Goal: Task Accomplishment & Management: Manage account settings

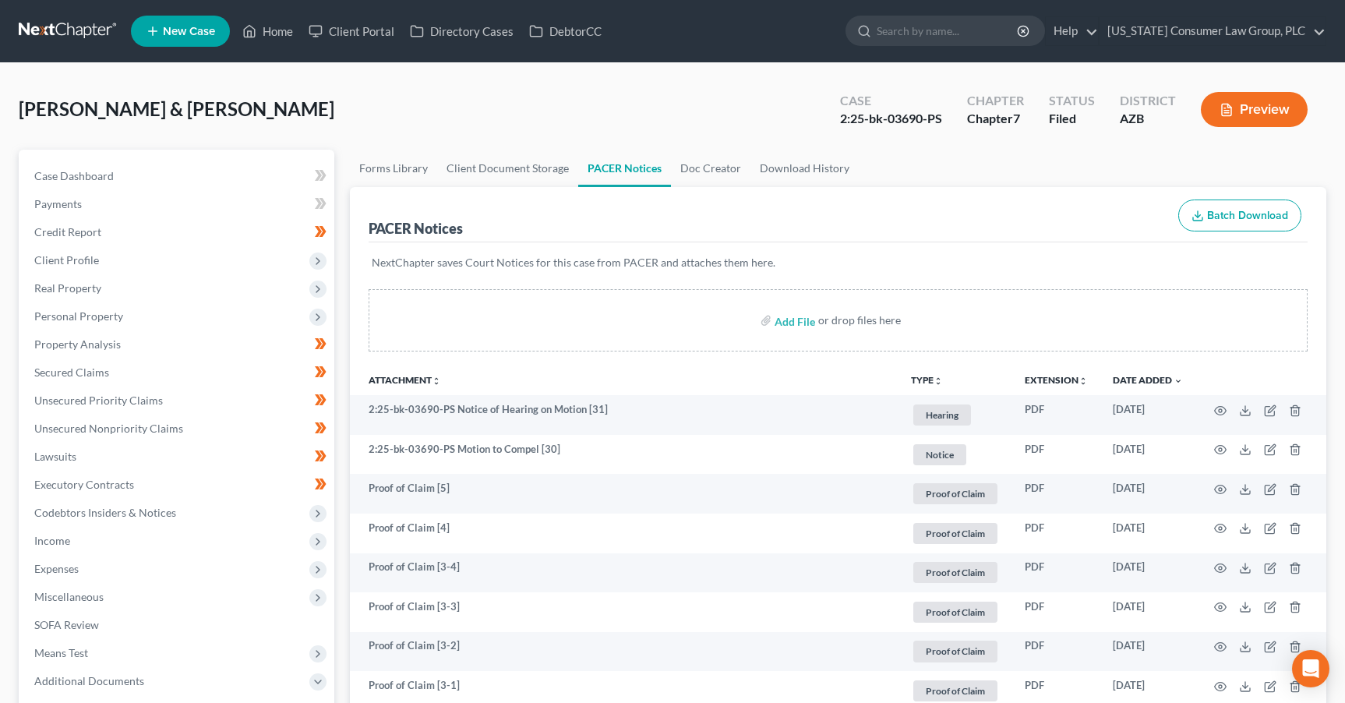
click at [62, 27] on link at bounding box center [69, 31] width 100 height 28
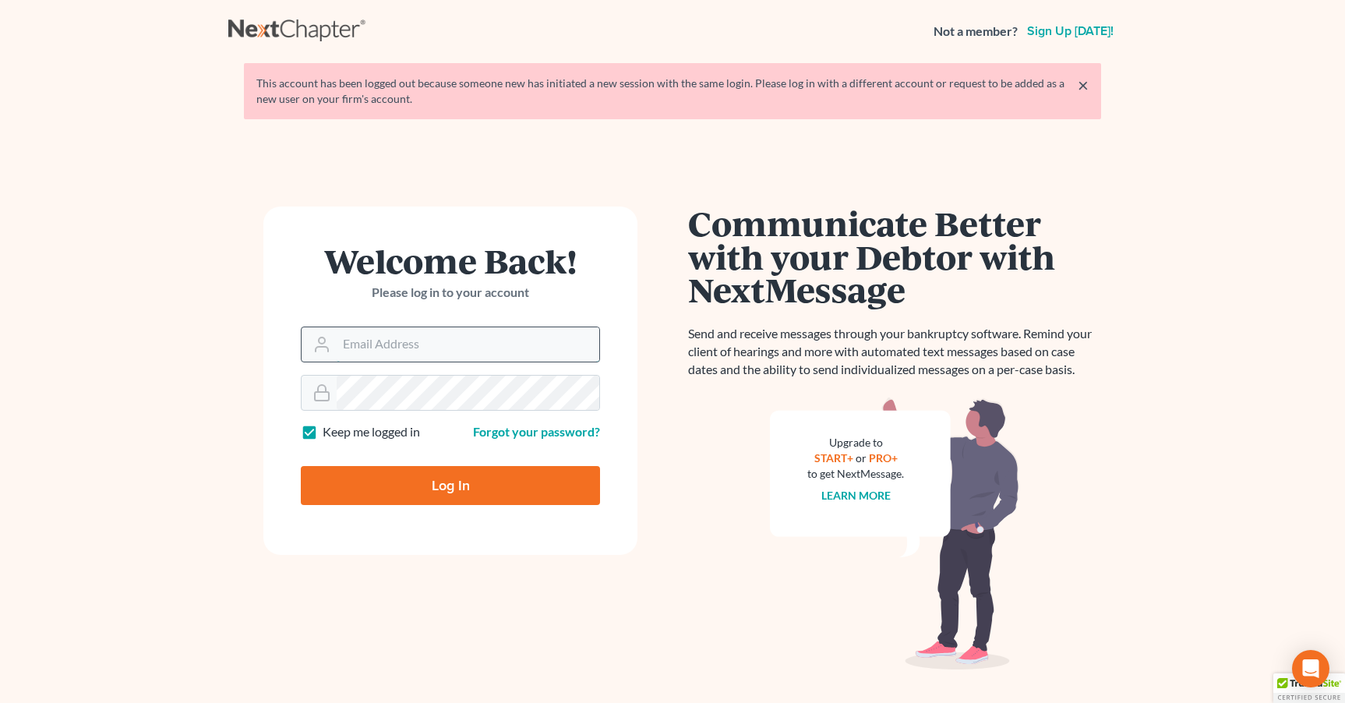
click at [365, 358] on input "Email Address" at bounding box center [468, 344] width 263 height 34
type input "[PERSON_NAME][EMAIL_ADDRESS][DOMAIN_NAME]"
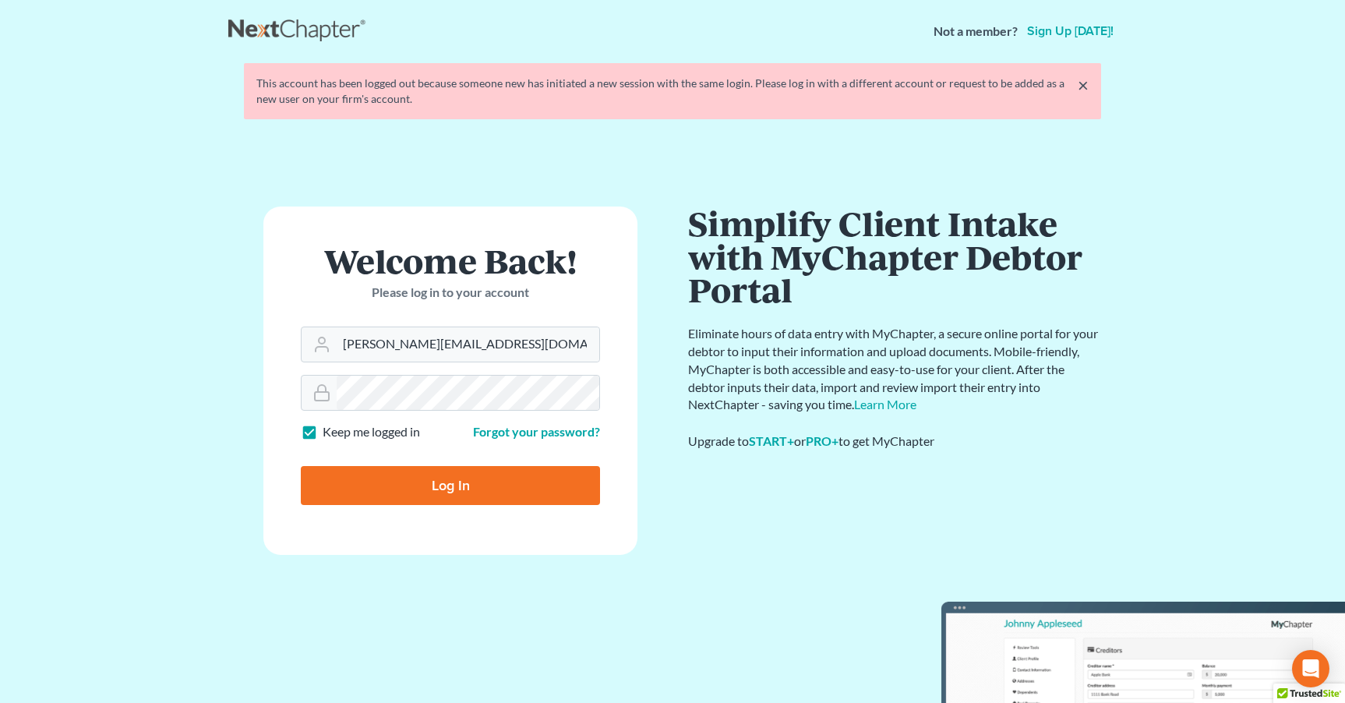
click at [446, 500] on input "Log In" at bounding box center [450, 485] width 299 height 39
type input "Thinking..."
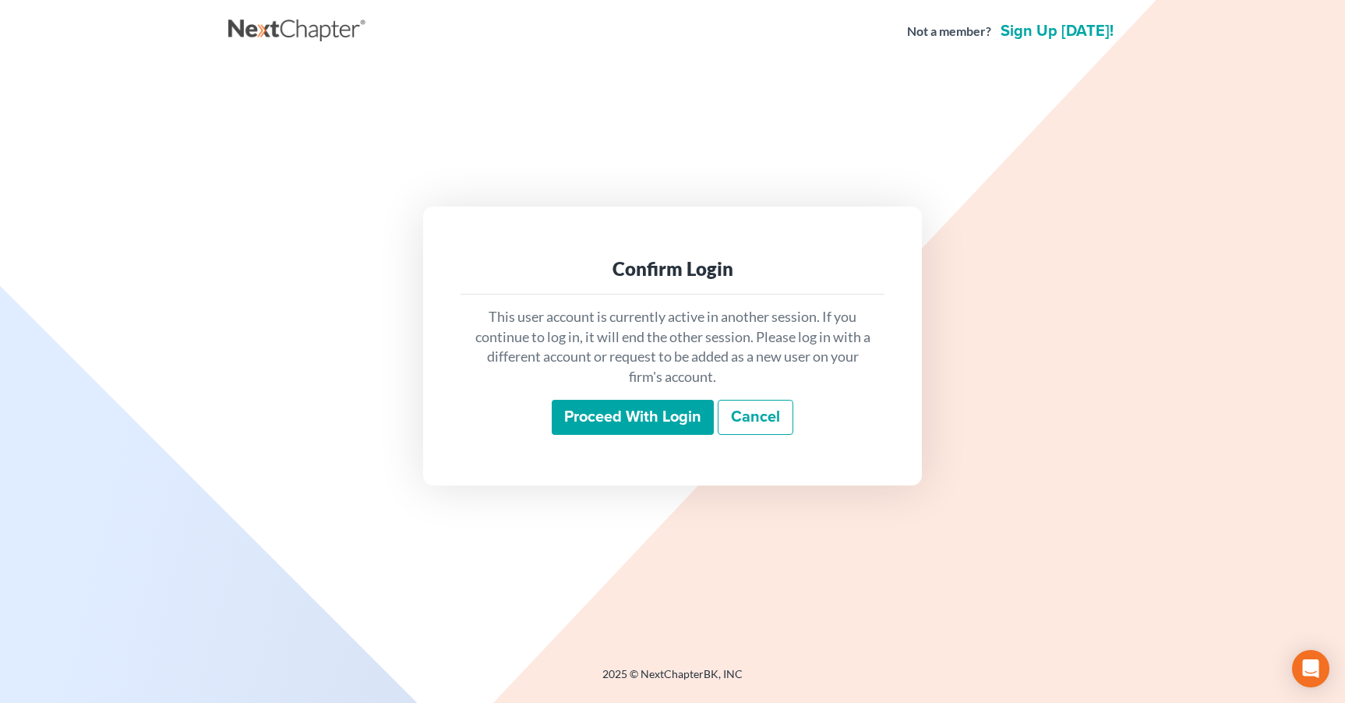
click at [651, 416] on input "Proceed with login" at bounding box center [633, 418] width 162 height 36
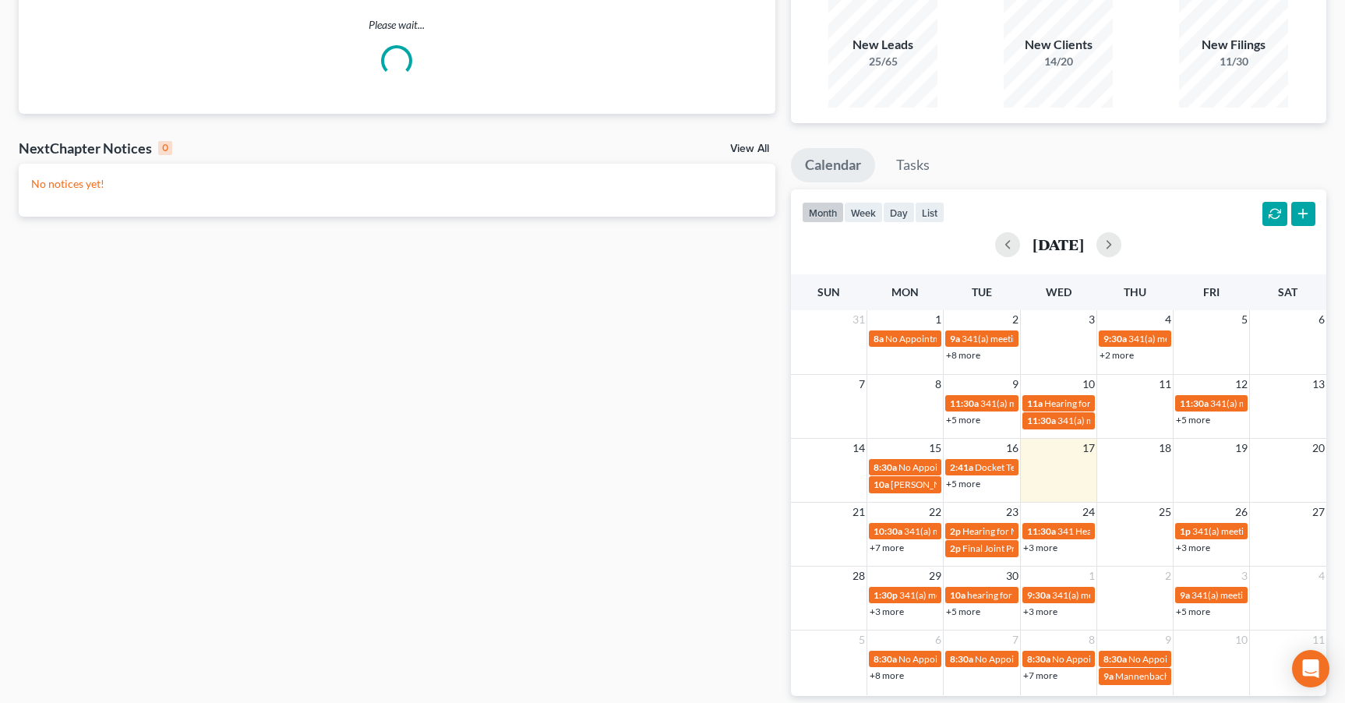
scroll to position [160, 0]
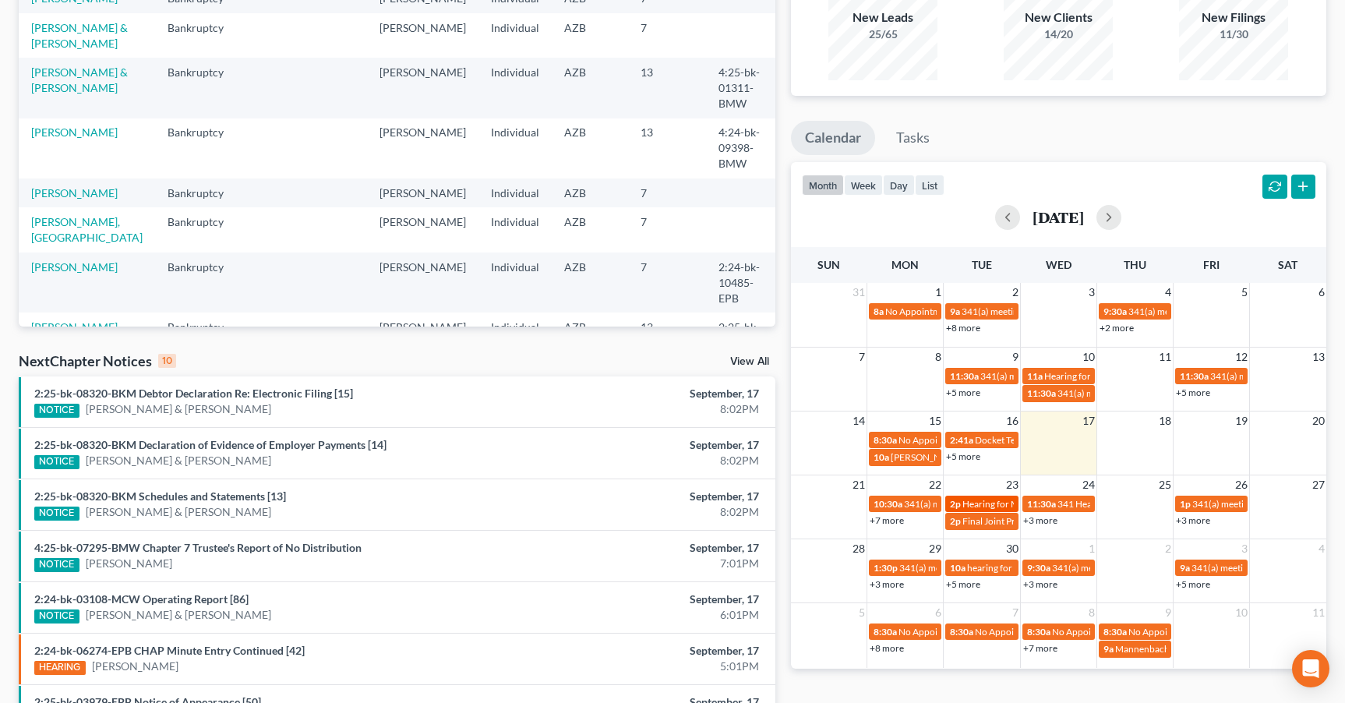
click at [994, 503] on span "Hearing for Mannenbach v. UNITED STATES DEPARTMENT OF EDUCATION" at bounding box center [1118, 504] width 312 height 12
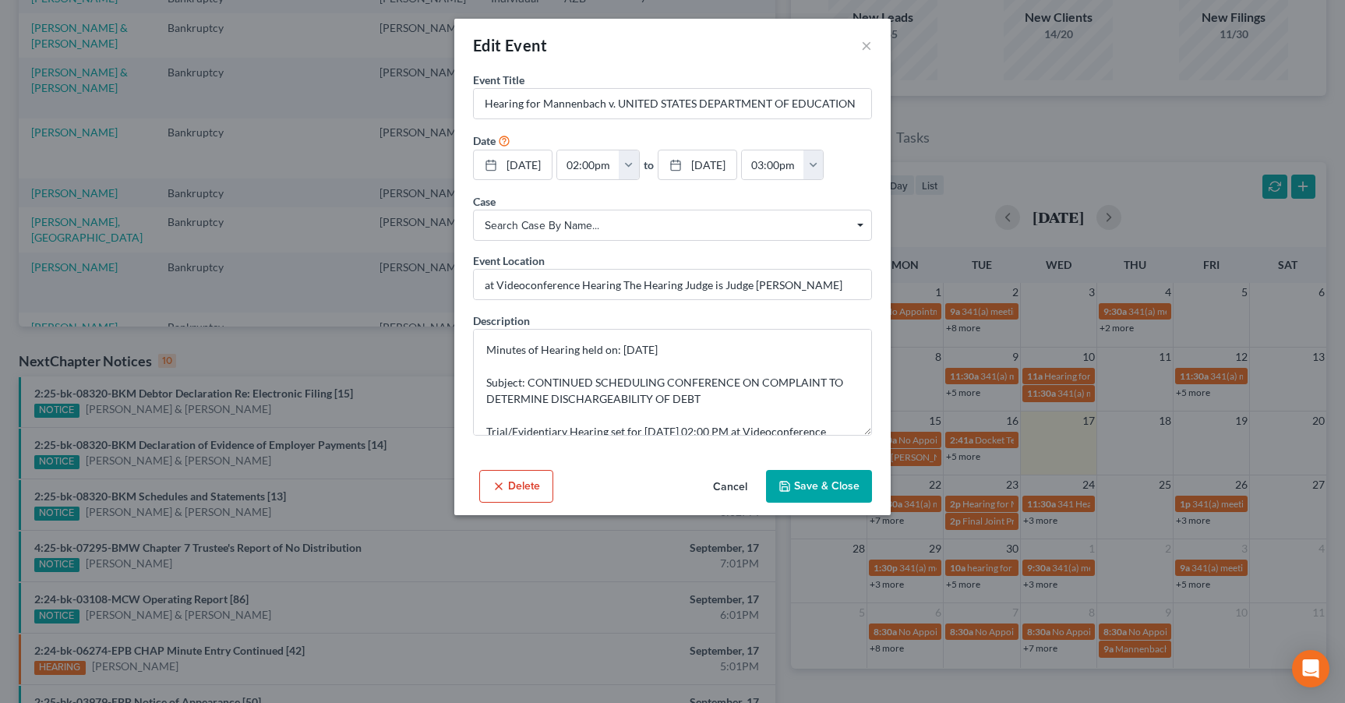
click at [500, 488] on icon "button" at bounding box center [498, 486] width 12 height 12
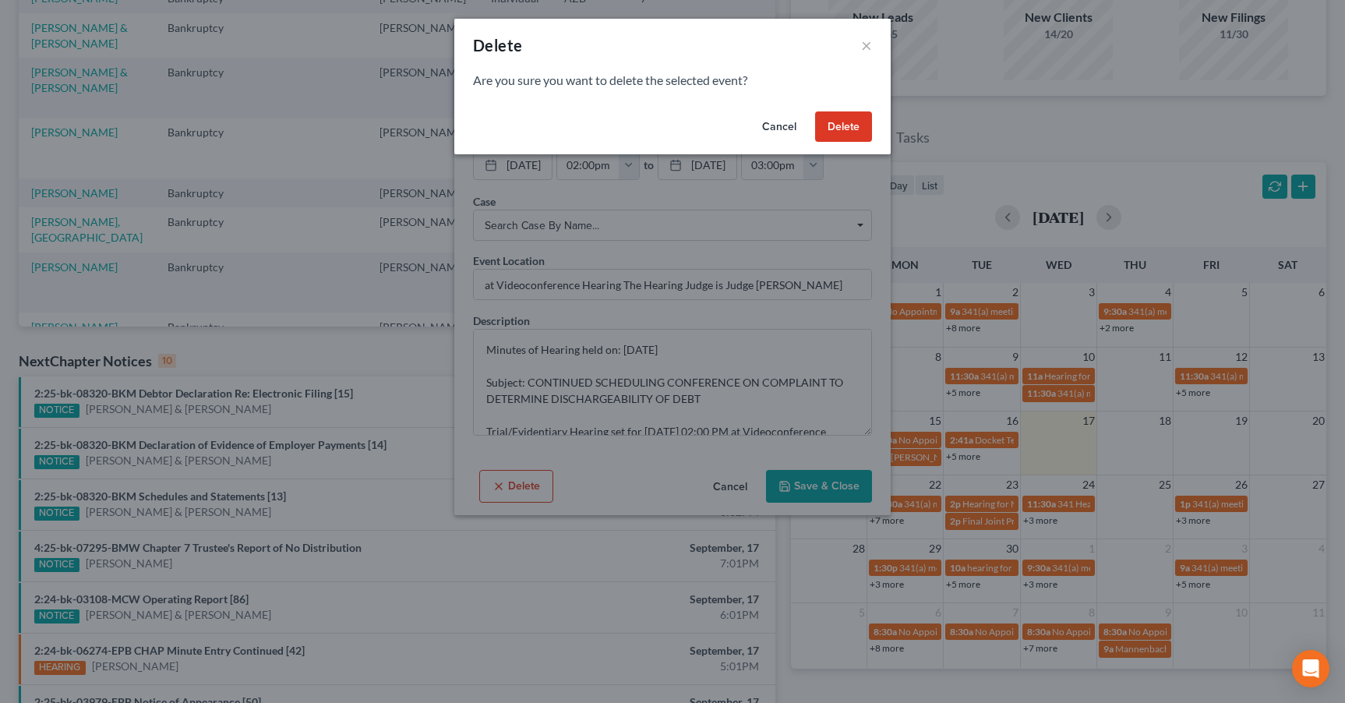
click at [845, 125] on button "Delete" at bounding box center [843, 126] width 57 height 31
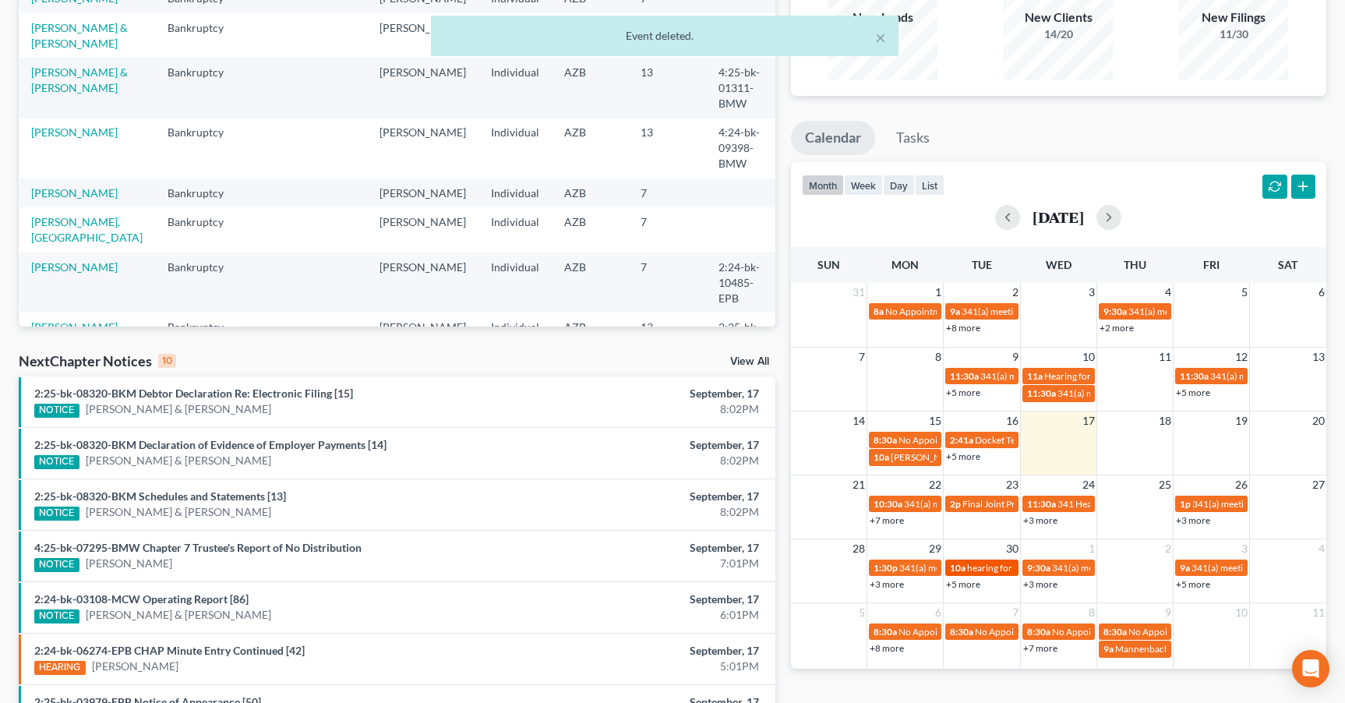
click at [973, 567] on span "hearing for James Wilson" at bounding box center [1027, 568] width 120 height 12
select select "Days"
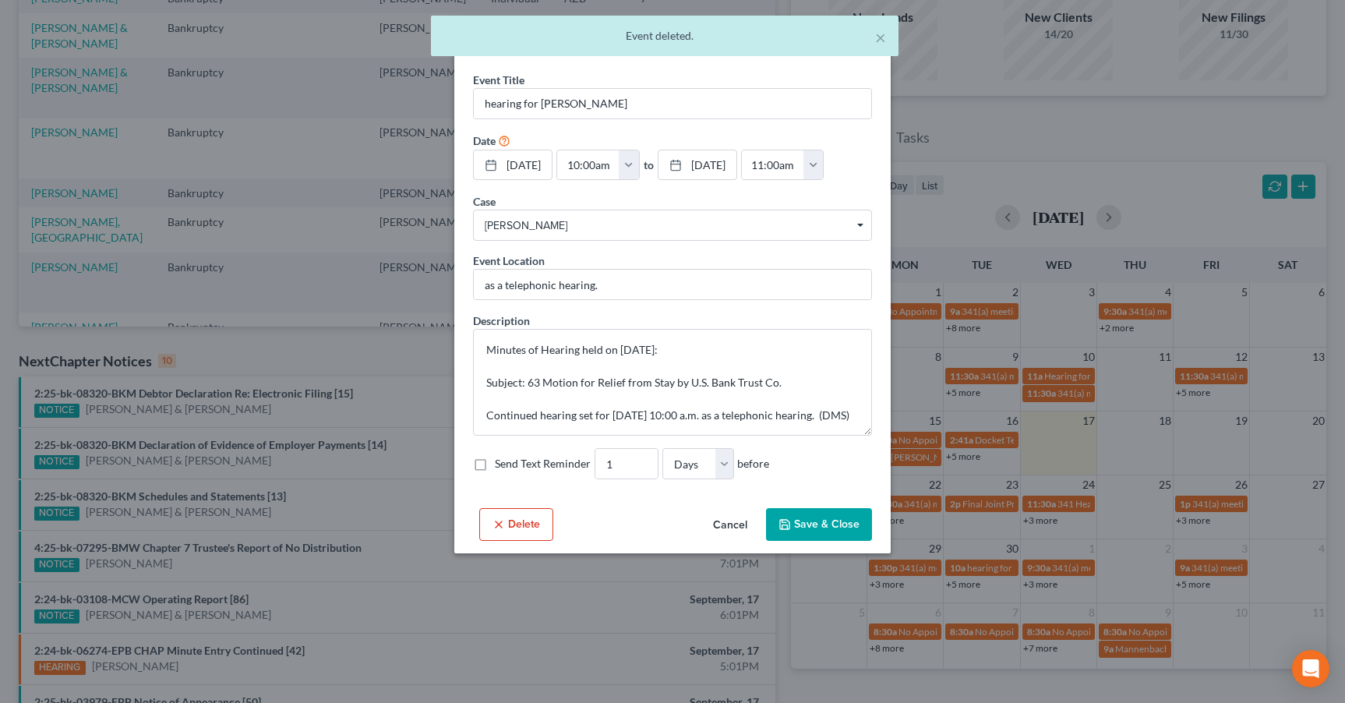
click at [967, 585] on div "Edit Event × Event Title * hearing for James Wilson Date 9/30/2025 close Date 9…" at bounding box center [672, 351] width 1345 height 703
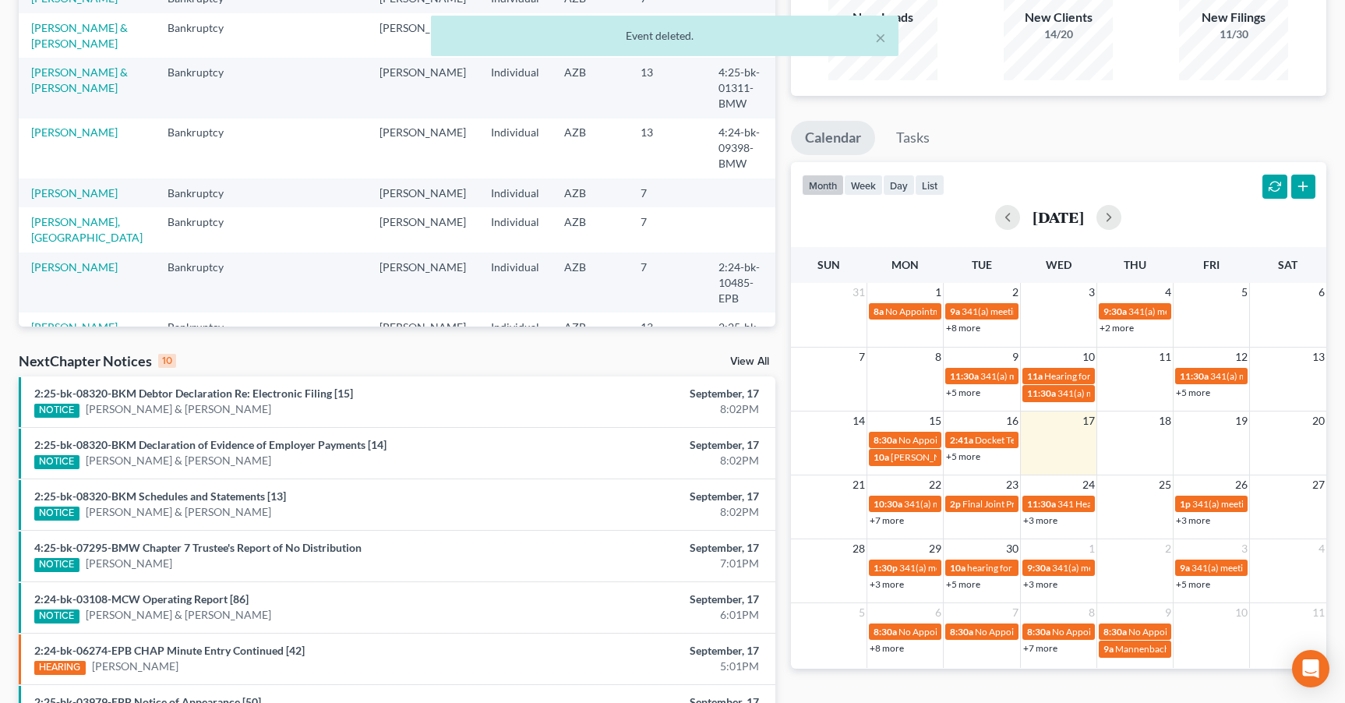
click at [965, 587] on link "+5 more" at bounding box center [963, 584] width 34 height 12
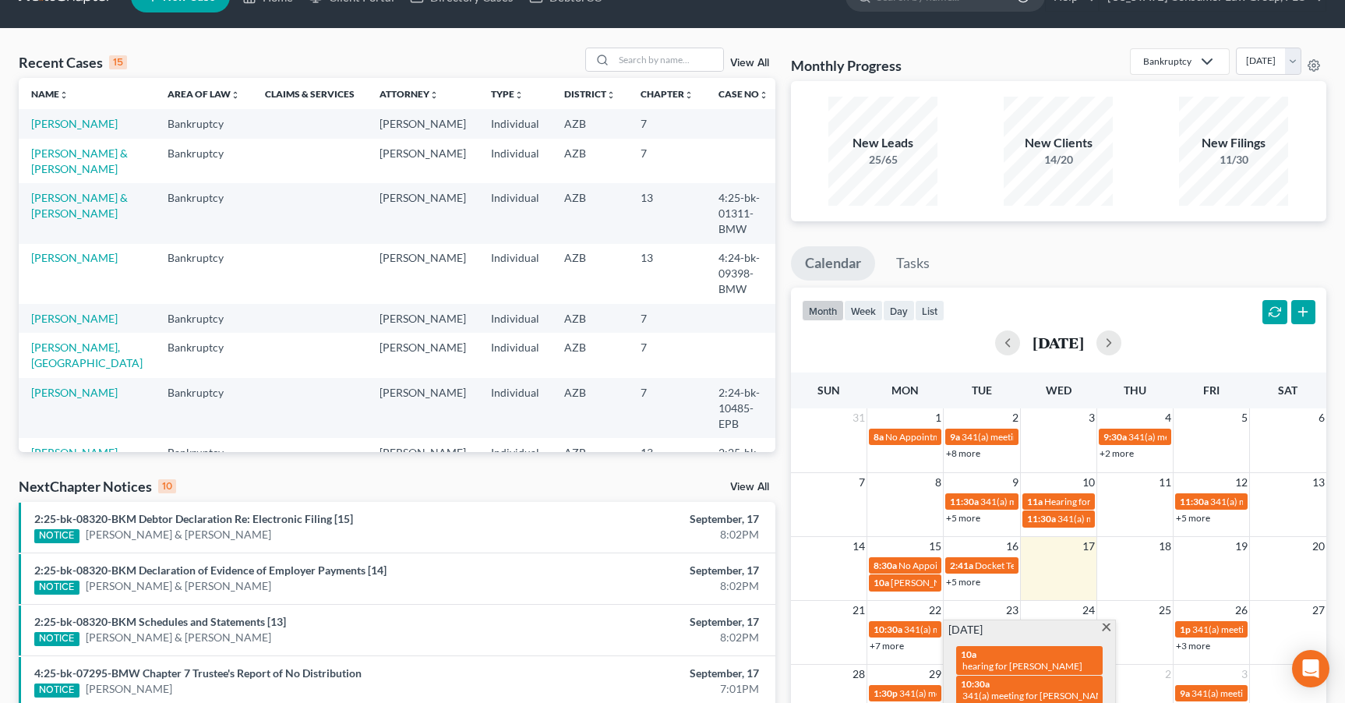
scroll to position [0, 0]
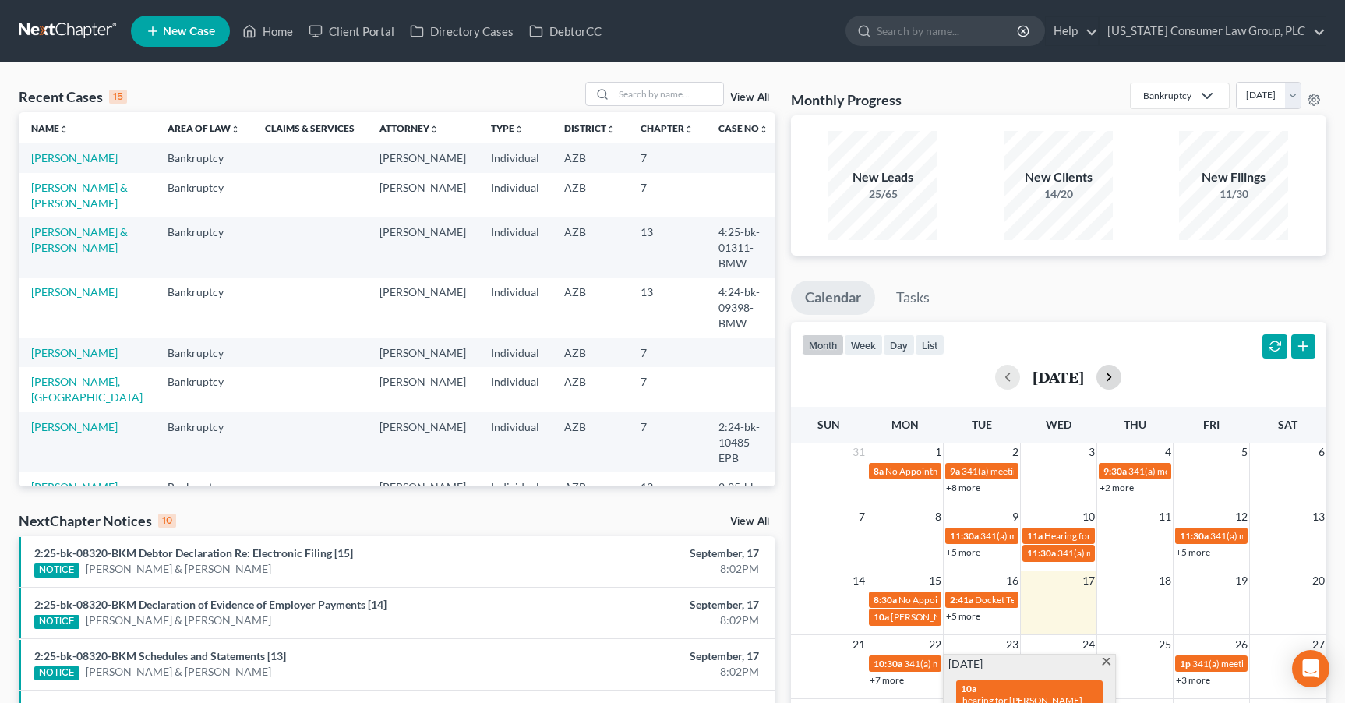
click at [1121, 372] on button "button" at bounding box center [1108, 377] width 25 height 25
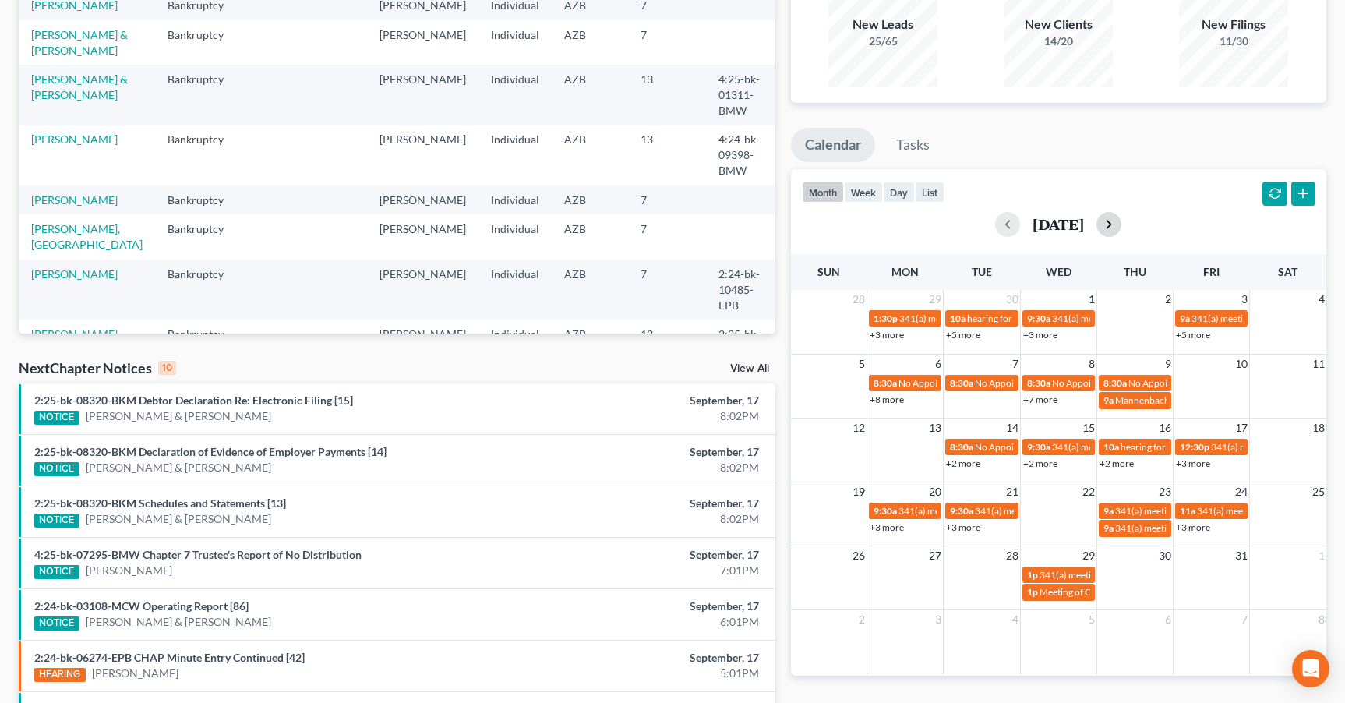
scroll to position [163, 0]
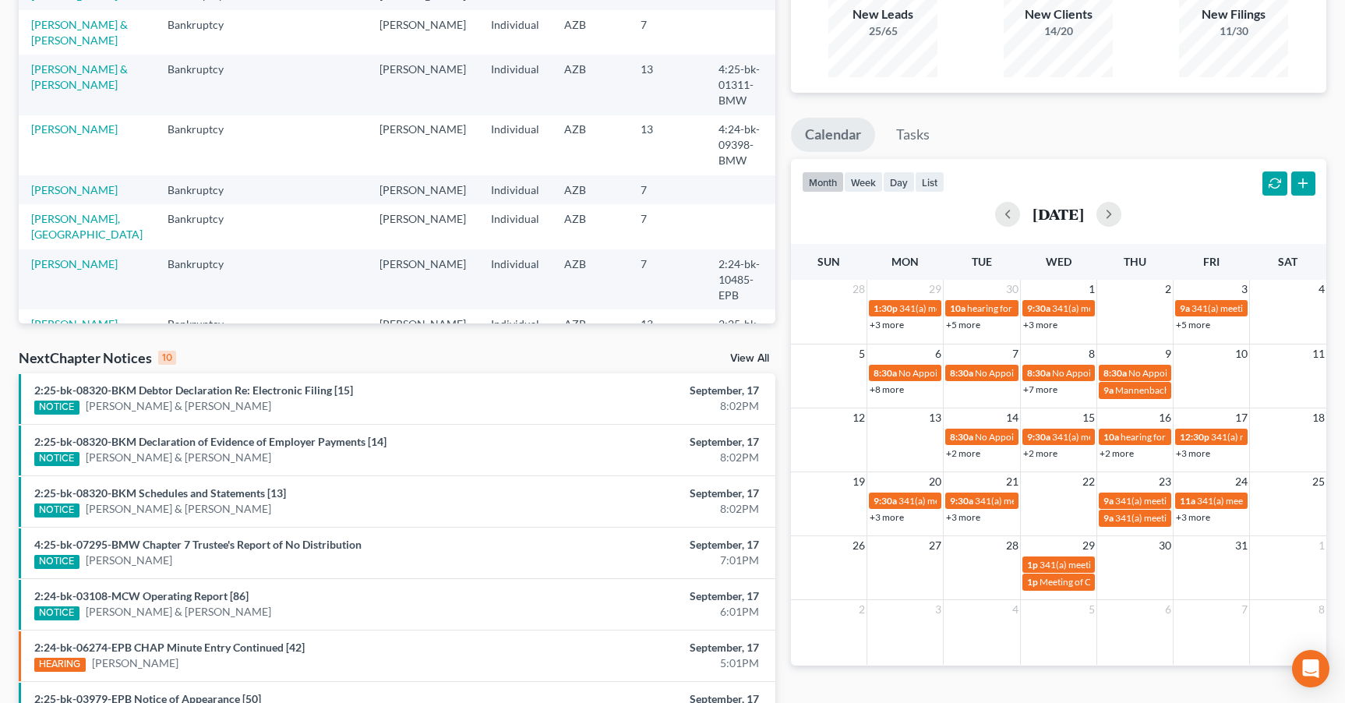
click at [1055, 389] on link "+7 more" at bounding box center [1040, 389] width 34 height 12
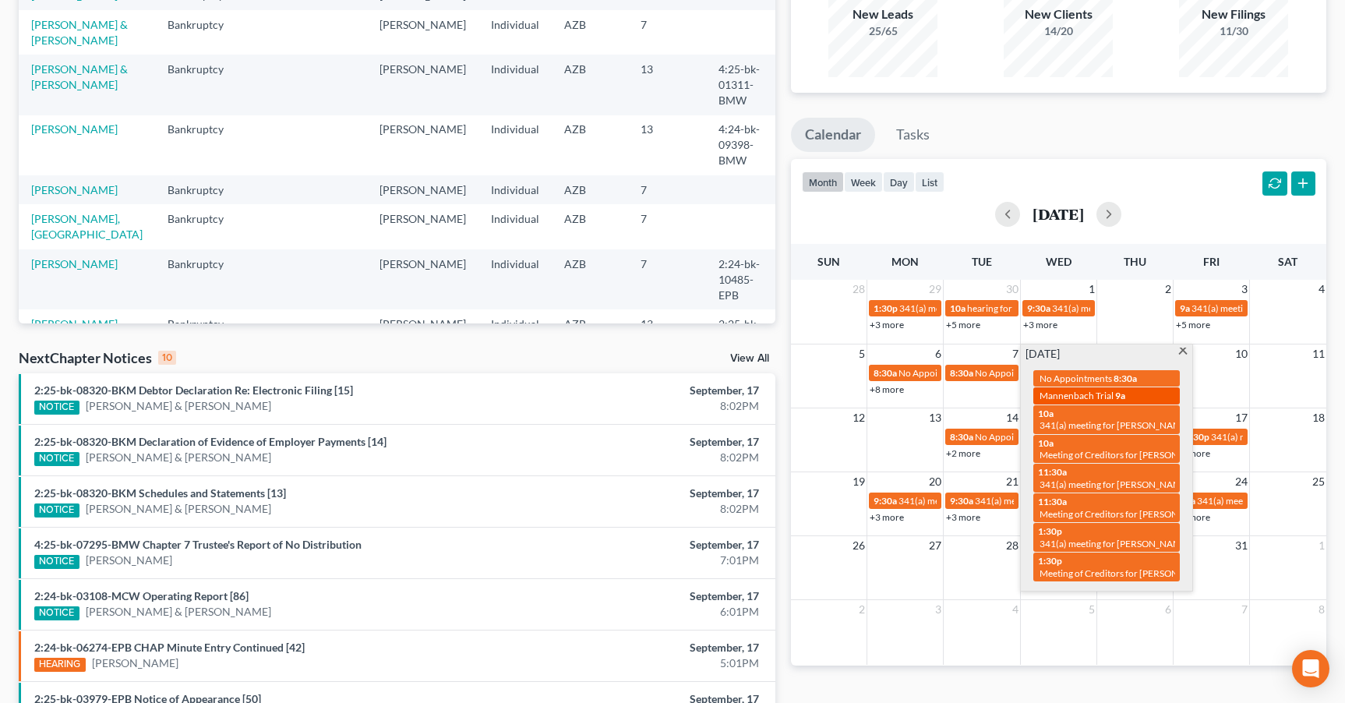
click at [1054, 394] on span "Mannenbach Trial" at bounding box center [1076, 396] width 74 height 12
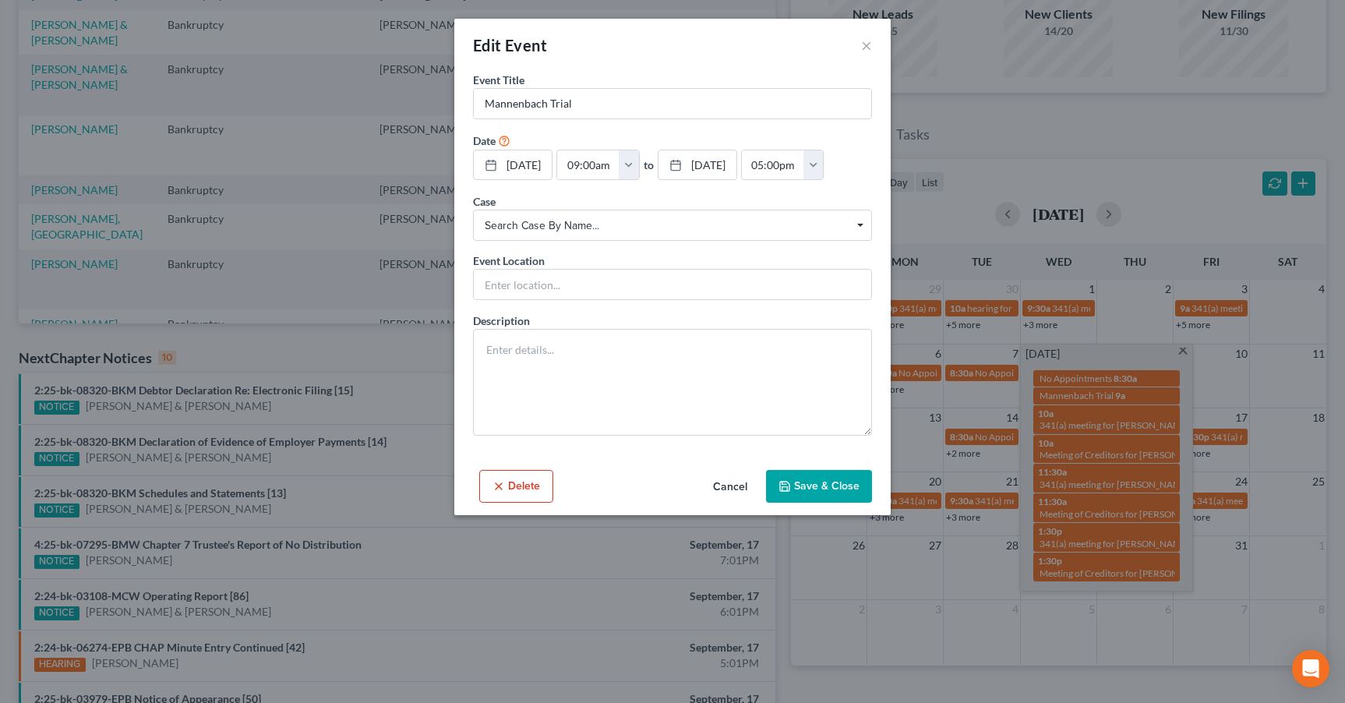
click at [539, 486] on button "Delete" at bounding box center [516, 486] width 74 height 33
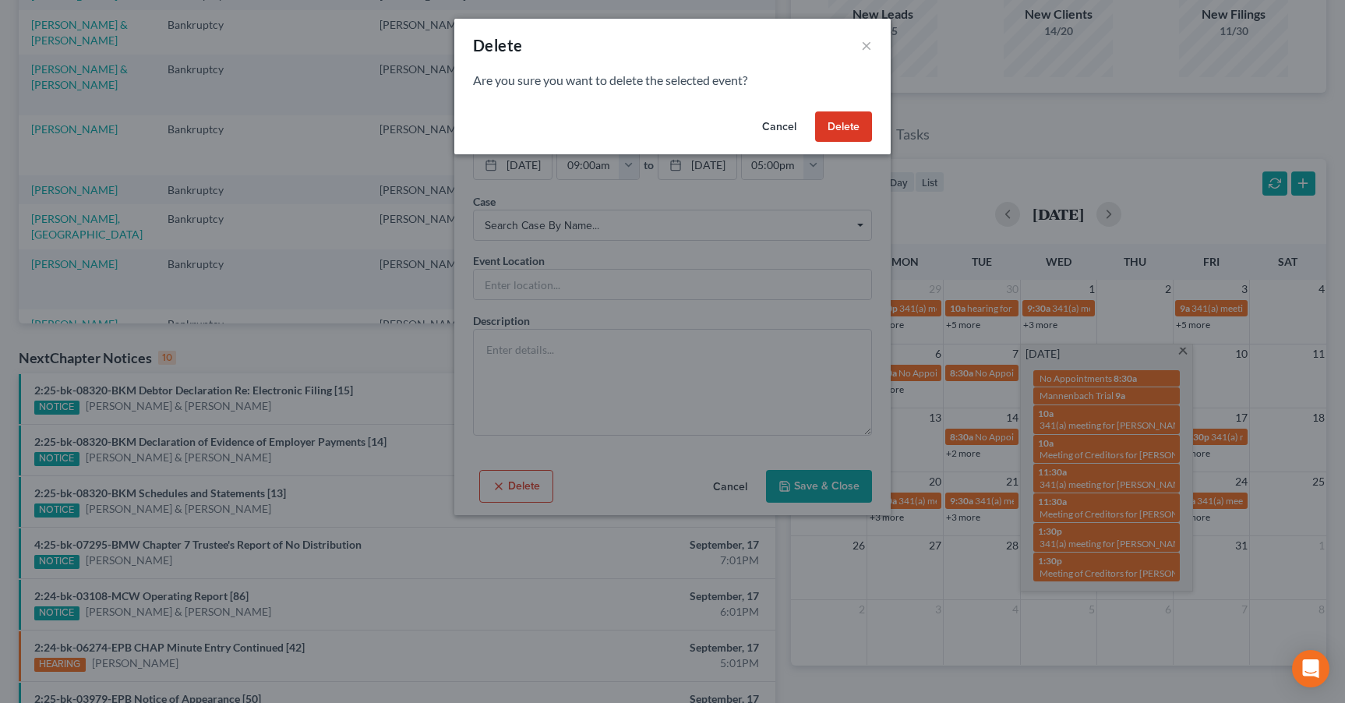
click at [826, 129] on button "Delete" at bounding box center [843, 126] width 57 height 31
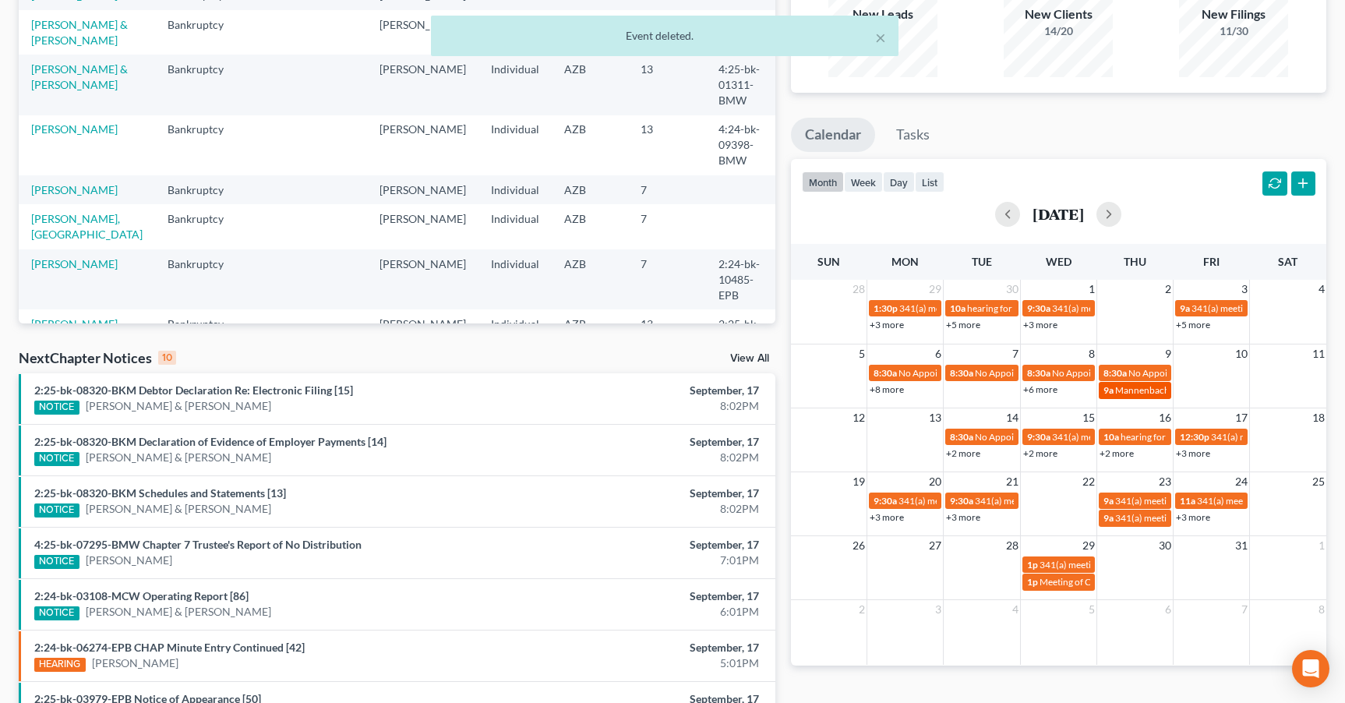
click at [1127, 390] on span "Mannenbach Trial" at bounding box center [1152, 390] width 74 height 12
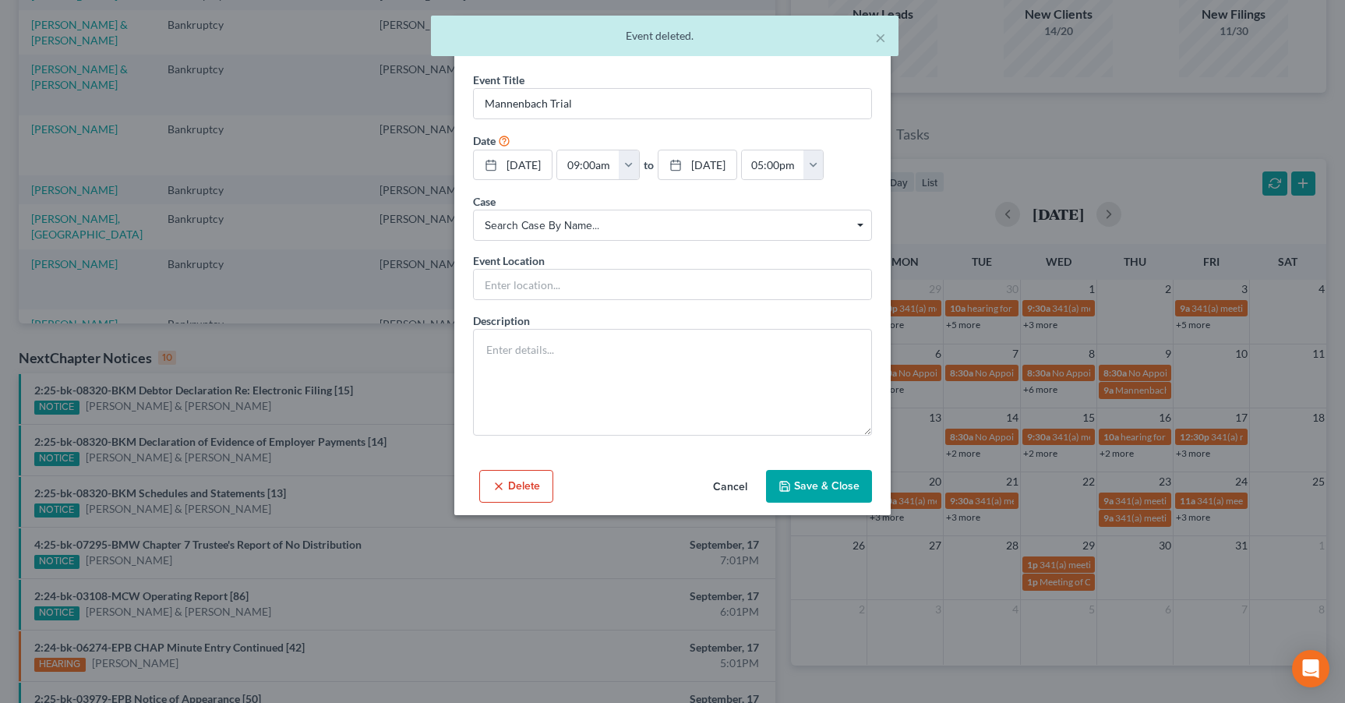
click at [528, 481] on button "Delete" at bounding box center [516, 486] width 74 height 33
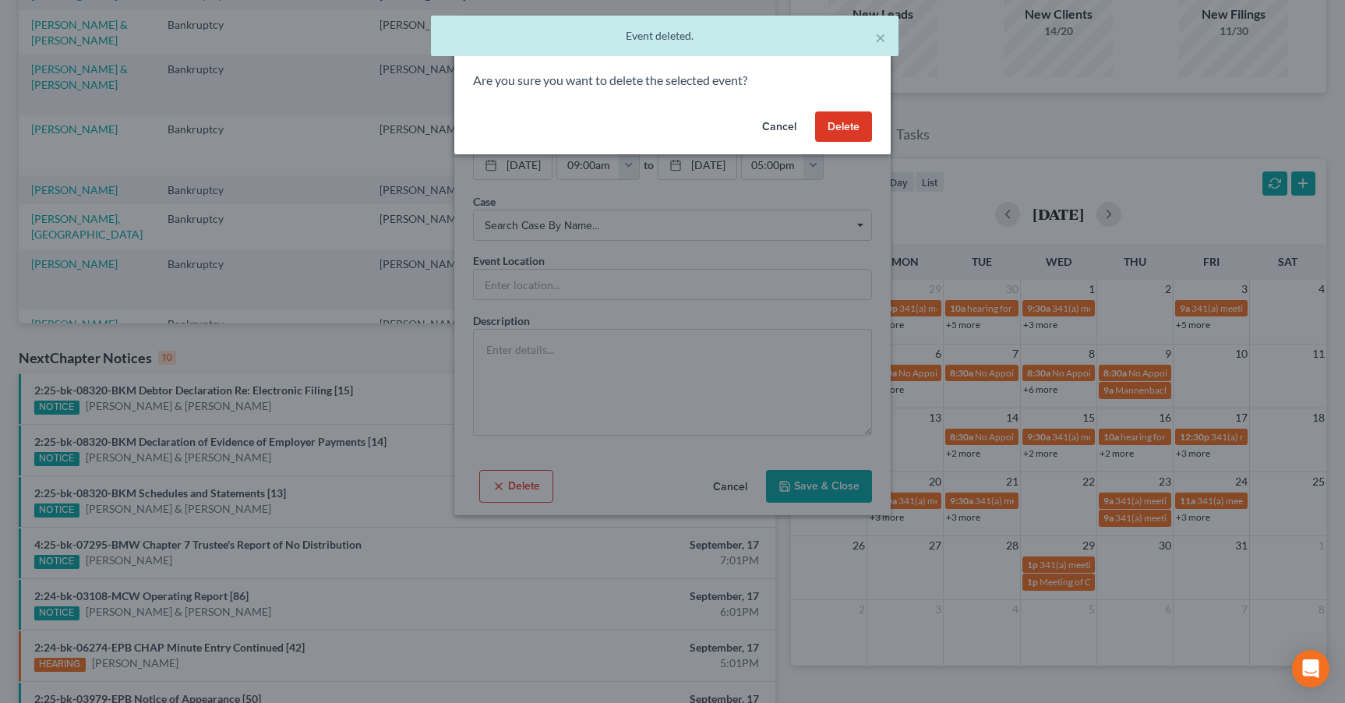
click at [844, 128] on button "Delete" at bounding box center [843, 126] width 57 height 31
